Goal: Information Seeking & Learning: Learn about a topic

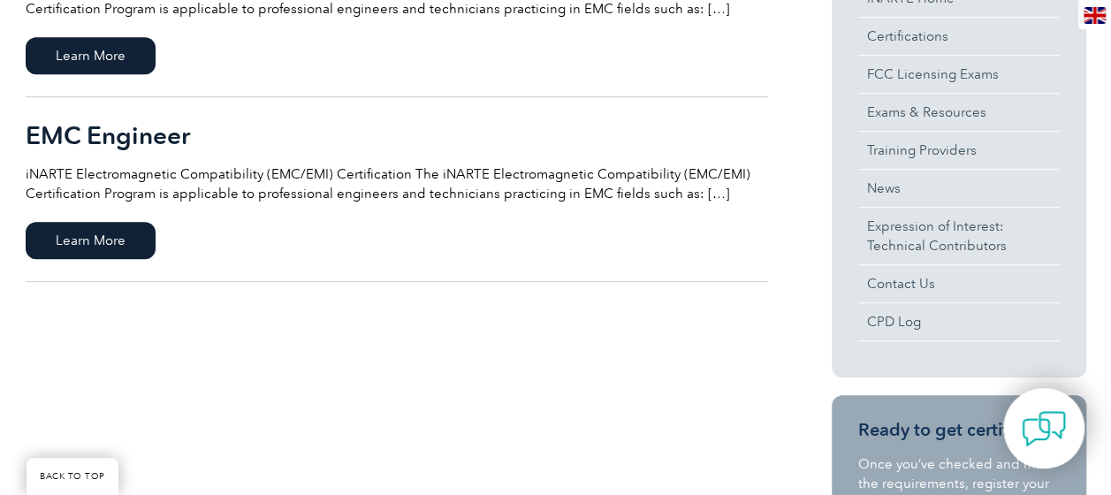
scroll to position [534, 0]
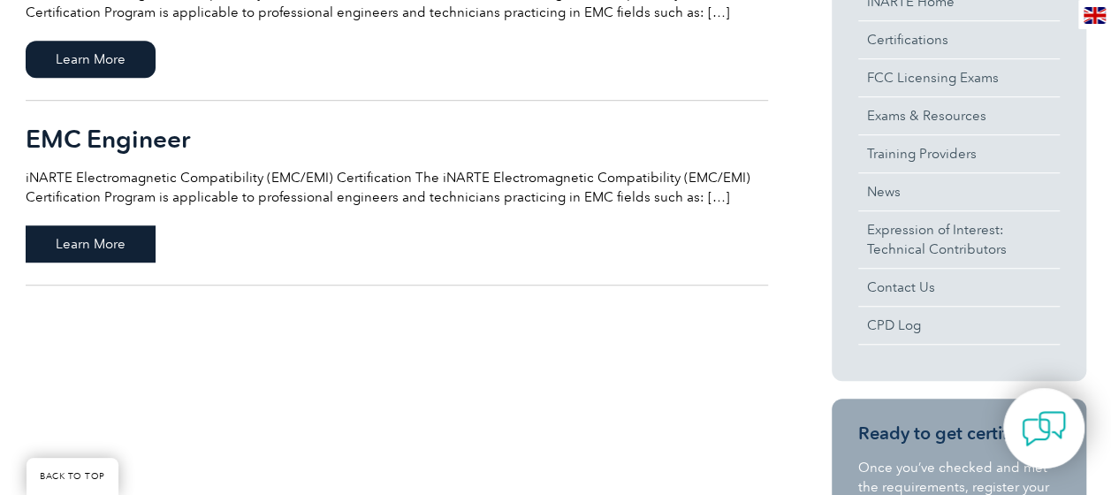
click at [81, 244] on span "Learn More" at bounding box center [91, 243] width 130 height 37
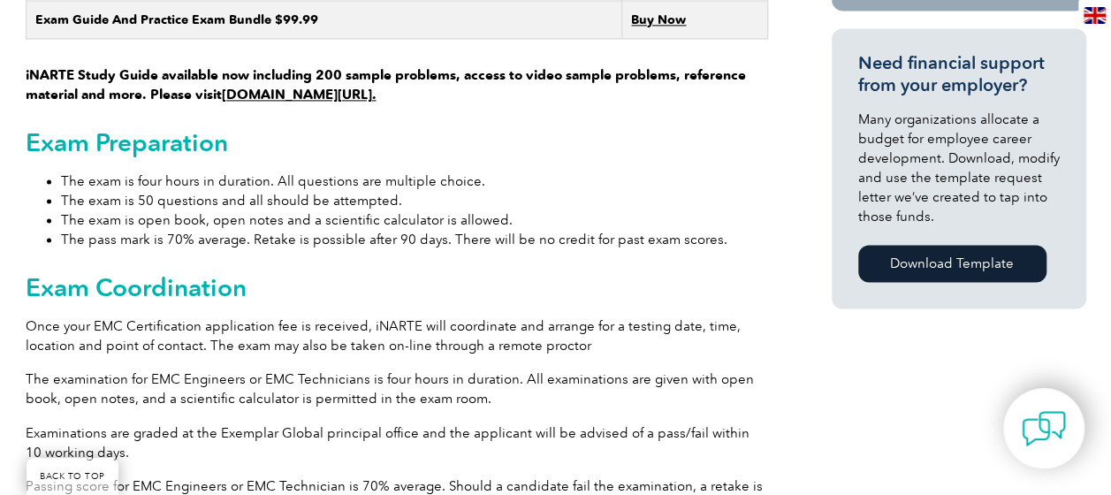
scroll to position [1250, 0]
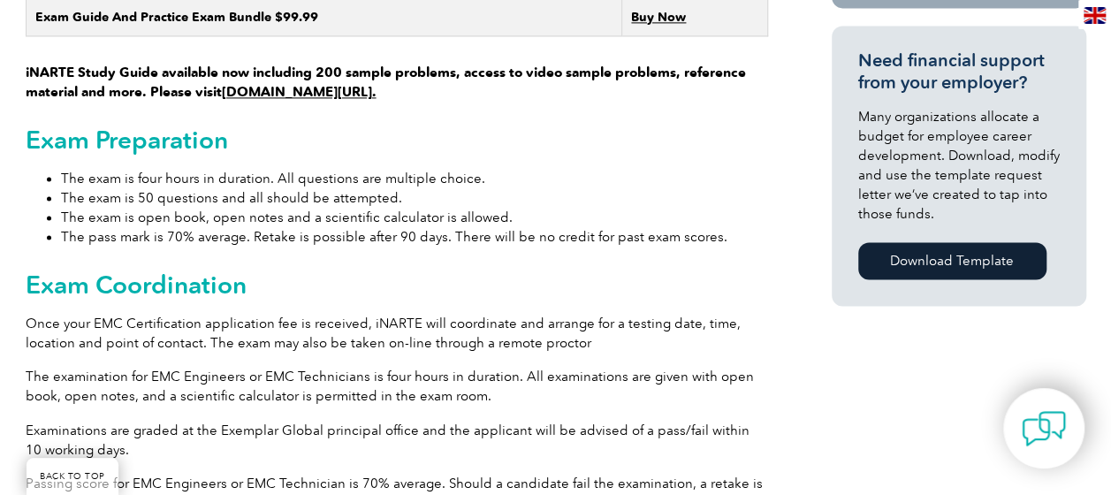
click at [306, 84] on link "[DOMAIN_NAME][URL]." at bounding box center [299, 92] width 155 height 16
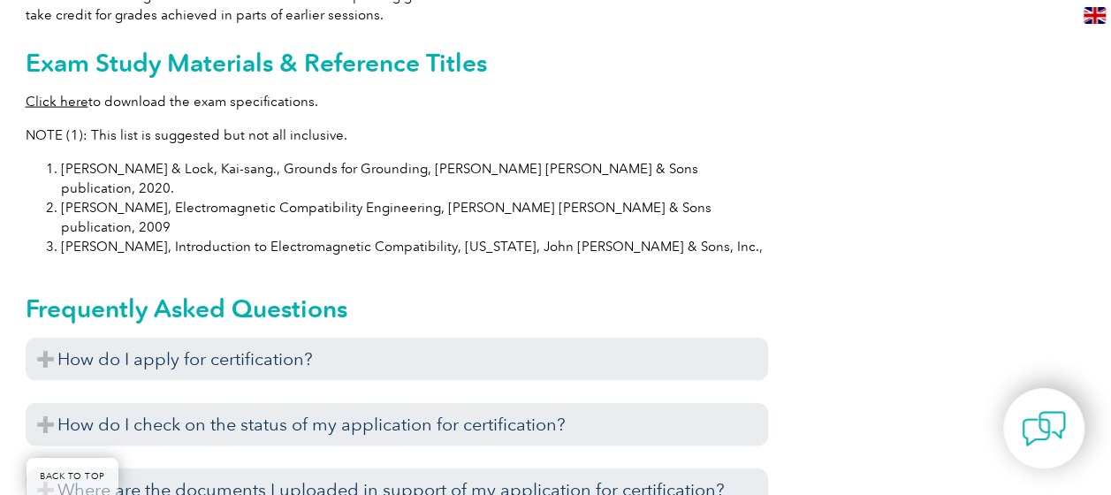
scroll to position [1810, 0]
click at [53, 93] on link "Click here" at bounding box center [57, 101] width 63 height 16
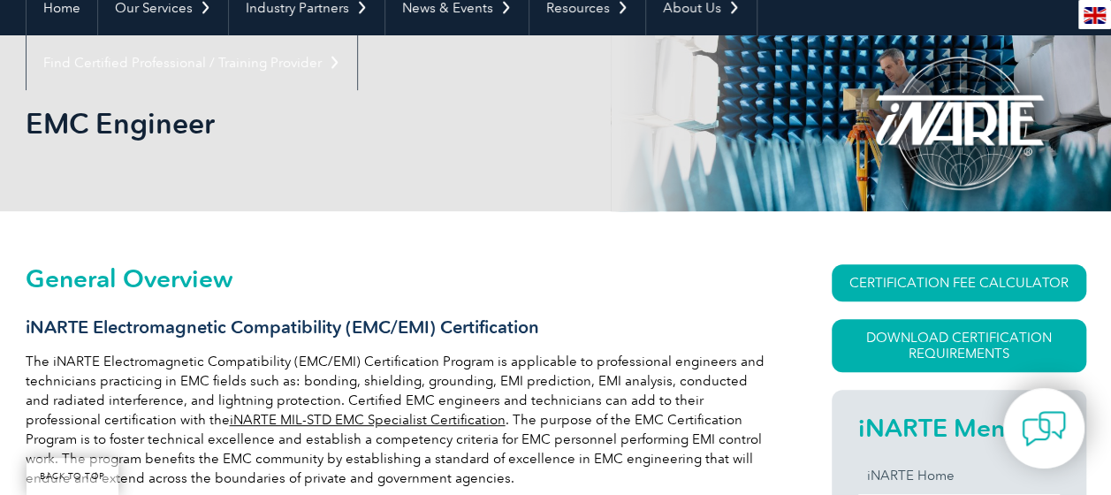
scroll to position [185, 0]
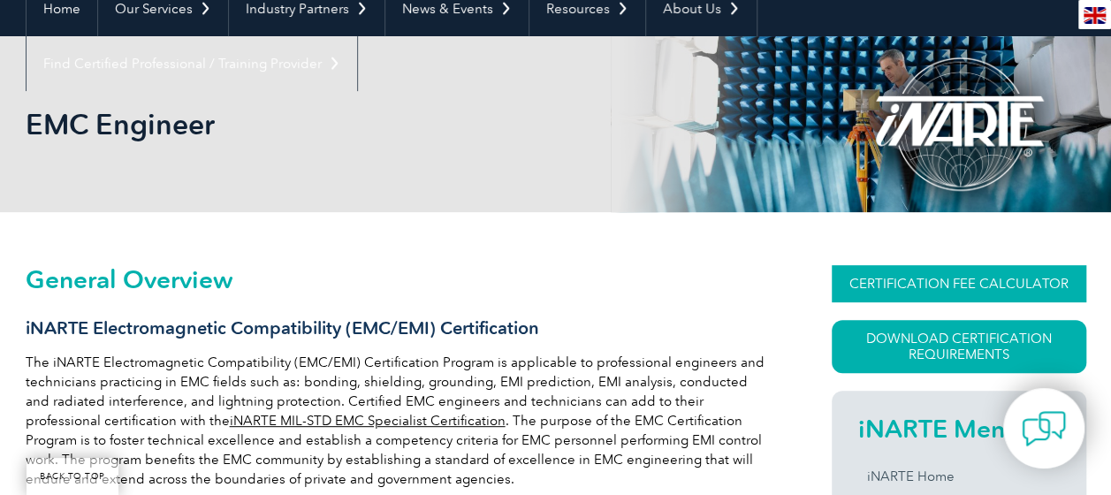
click at [884, 283] on link "CERTIFICATION FEE CALCULATOR" at bounding box center [959, 283] width 255 height 37
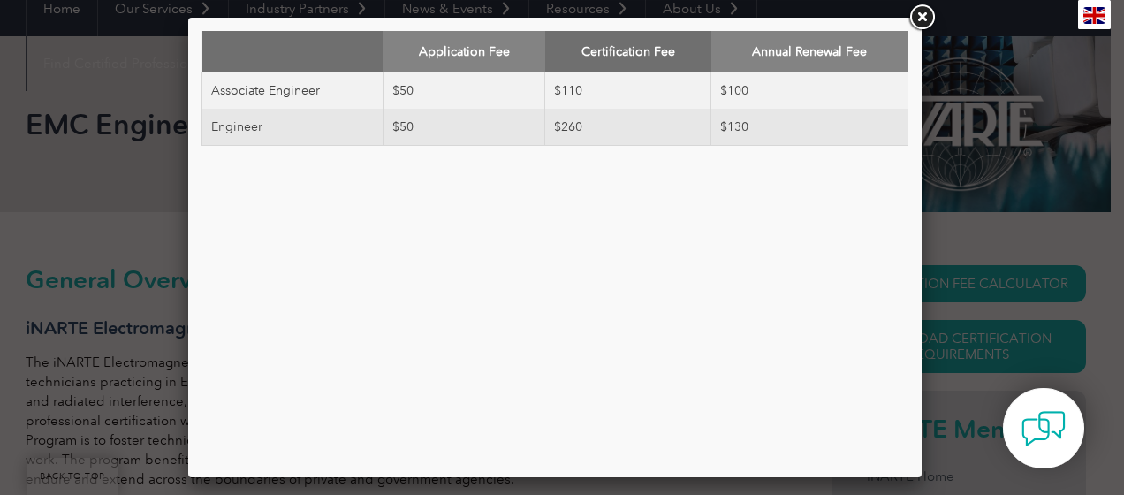
click at [928, 20] on link at bounding box center [922, 18] width 32 height 32
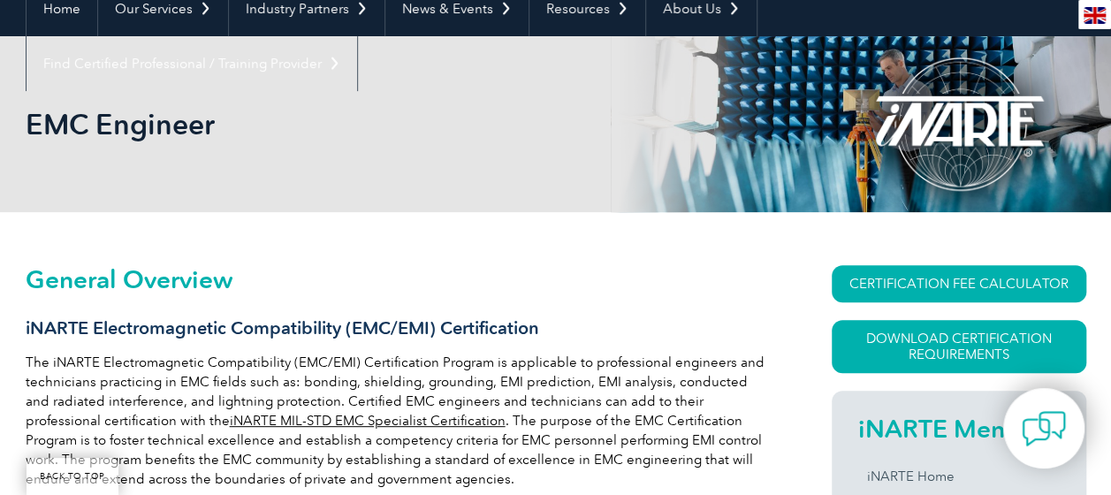
click at [557, 269] on h2 "General Overview" at bounding box center [397, 279] width 743 height 28
